Goal: Task Accomplishment & Management: Manage account settings

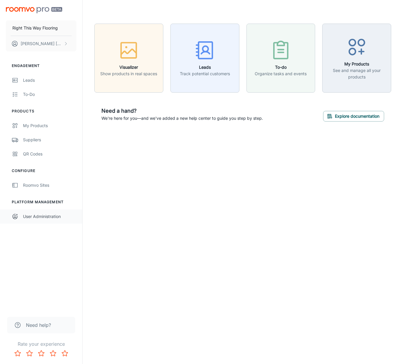
click at [46, 218] on div "User Administration" at bounding box center [49, 216] width 53 height 6
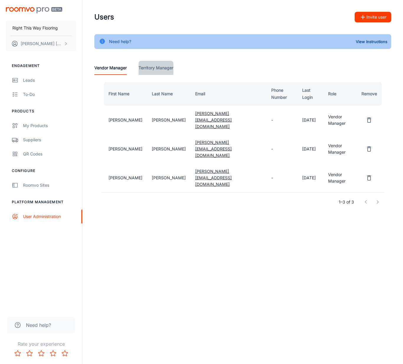
click at [166, 69] on Manager "Territory Manager" at bounding box center [156, 68] width 35 height 14
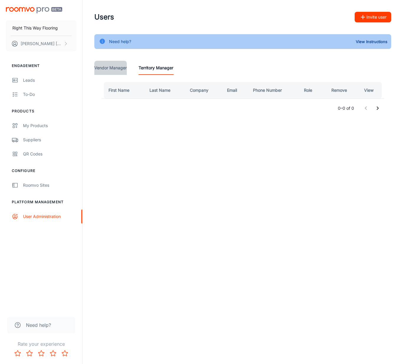
click at [112, 68] on Manager "Vendor Manager" at bounding box center [110, 68] width 32 height 14
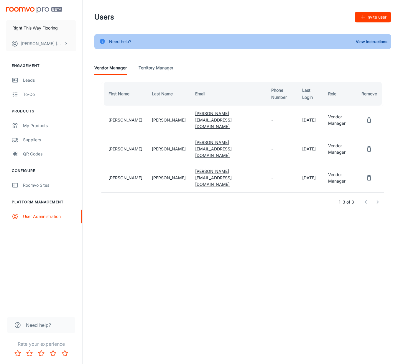
click at [206, 140] on link "[PERSON_NAME][EMAIL_ADDRESS][DOMAIN_NAME]" at bounding box center [213, 149] width 37 height 18
click at [38, 139] on div "Suppliers" at bounding box center [49, 140] width 53 height 6
click at [328, 135] on td "Vendor Manager" at bounding box center [340, 149] width 33 height 29
click at [36, 40] on button "[PERSON_NAME]" at bounding box center [41, 43] width 71 height 15
click at [97, 43] on li "User Profile" at bounding box center [92, 43] width 32 height 10
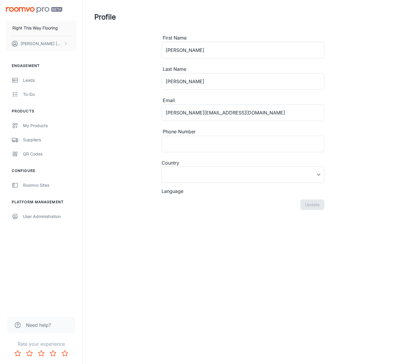
type input "[GEOGRAPHIC_DATA]"
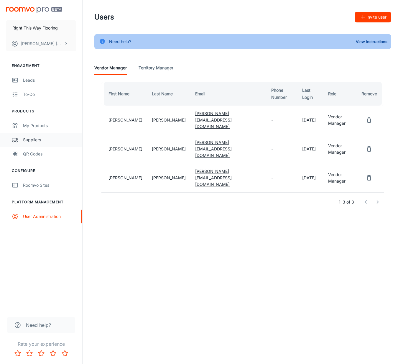
click at [37, 142] on div "Suppliers" at bounding box center [49, 140] width 53 height 6
